Goal: Transaction & Acquisition: Purchase product/service

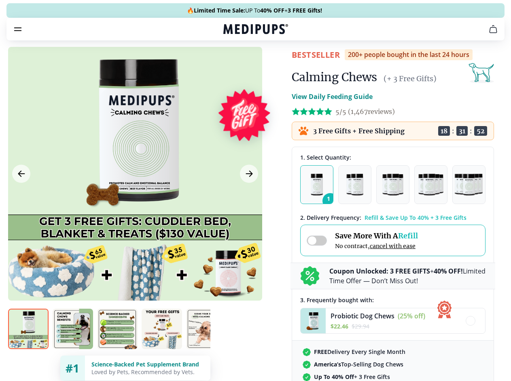
click at [232, 65] on span "Supplements" at bounding box center [252, 69] width 40 height 8
click at [274, 64] on icon "button" at bounding box center [279, 69] width 10 height 10
click at [488, 34] on icon "cart" at bounding box center [493, 29] width 10 height 10
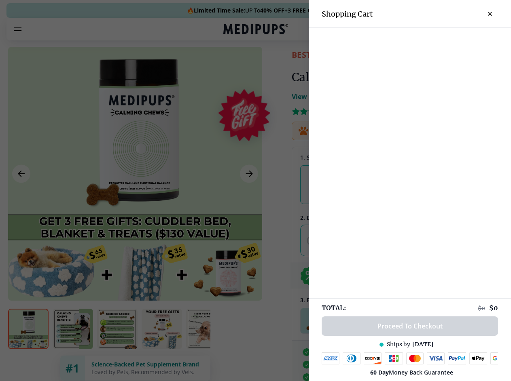
click at [393, 40] on div at bounding box center [409, 34] width 202 height 13
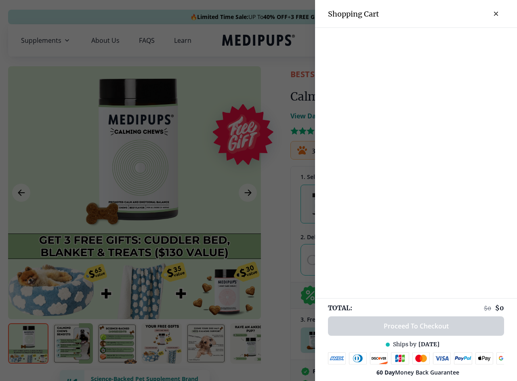
click at [456, 40] on div at bounding box center [416, 34] width 202 height 13
click at [483, 40] on div at bounding box center [416, 34] width 202 height 13
click at [135, 193] on div at bounding box center [258, 190] width 517 height 381
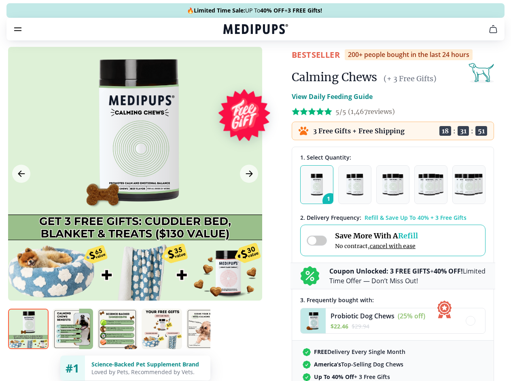
click at [21, 177] on icon "Previous Image" at bounding box center [21, 174] width 6 height 6
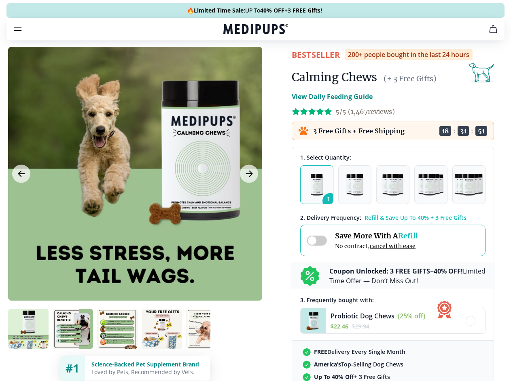
click at [248, 177] on icon "Next Image" at bounding box center [249, 174] width 6 height 6
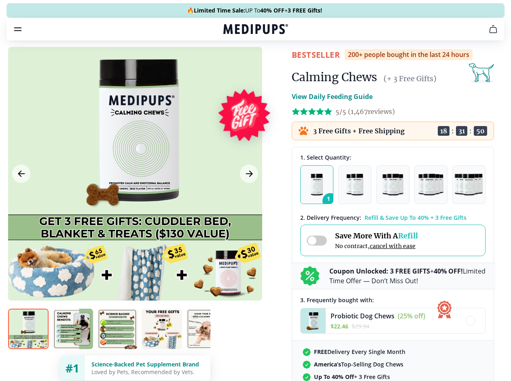
click at [28, 344] on img at bounding box center [28, 329] width 40 height 40
